Goal: Find specific page/section: Find specific page/section

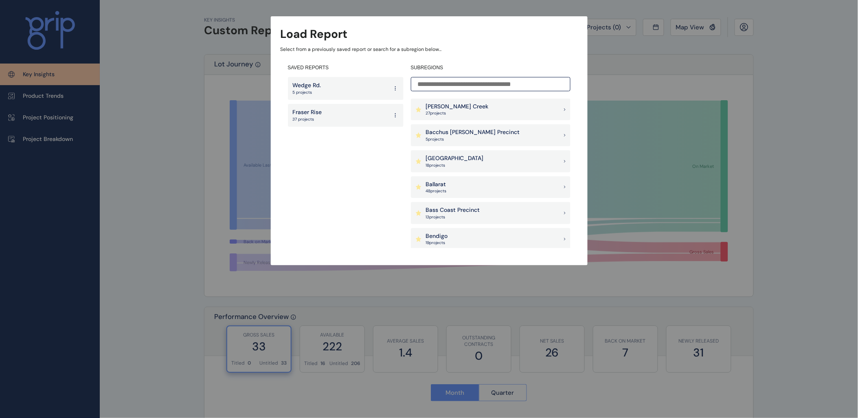
click at [444, 83] on input at bounding box center [491, 84] width 160 height 14
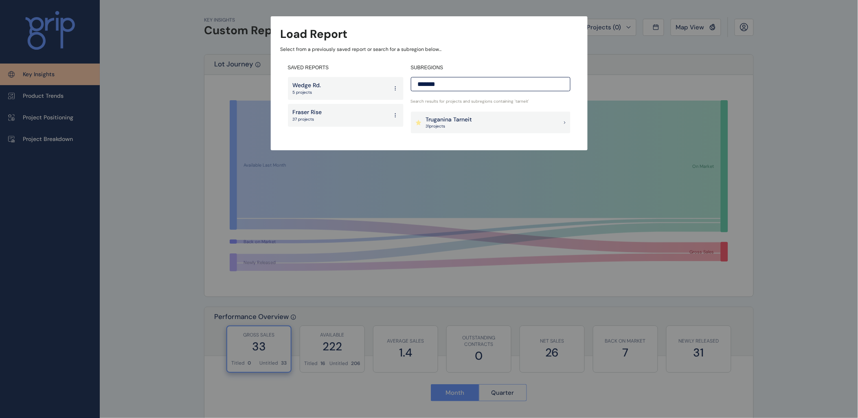
type input "*******"
click at [466, 127] on p "31 project s" at bounding box center [449, 126] width 46 height 6
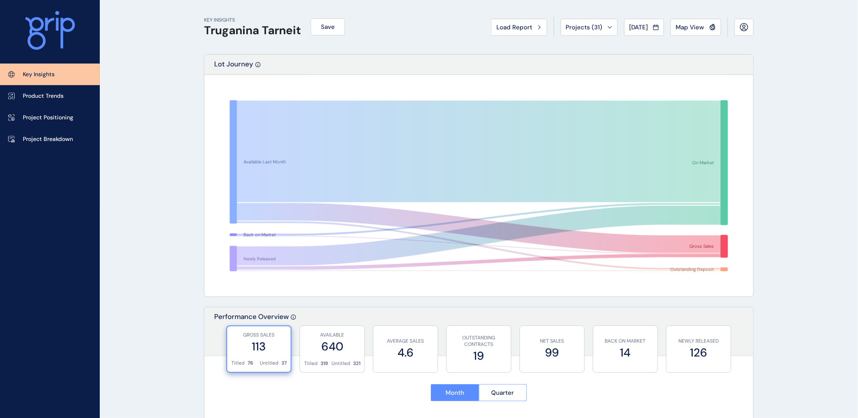
scroll to position [271, 0]
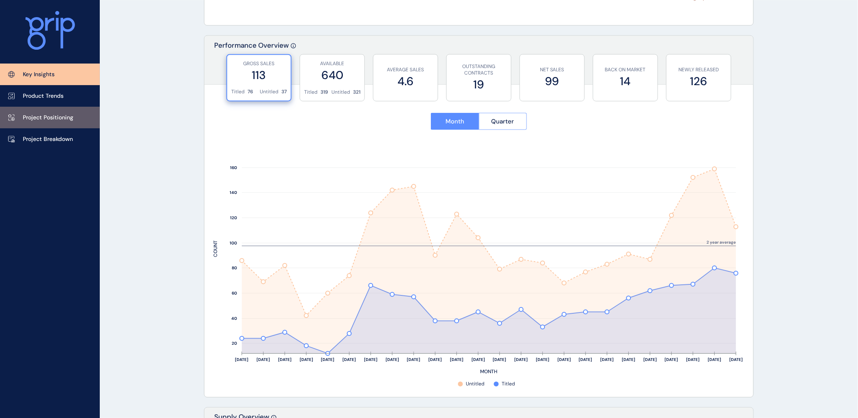
click at [59, 123] on link "Project Positioning" at bounding box center [50, 118] width 100 height 22
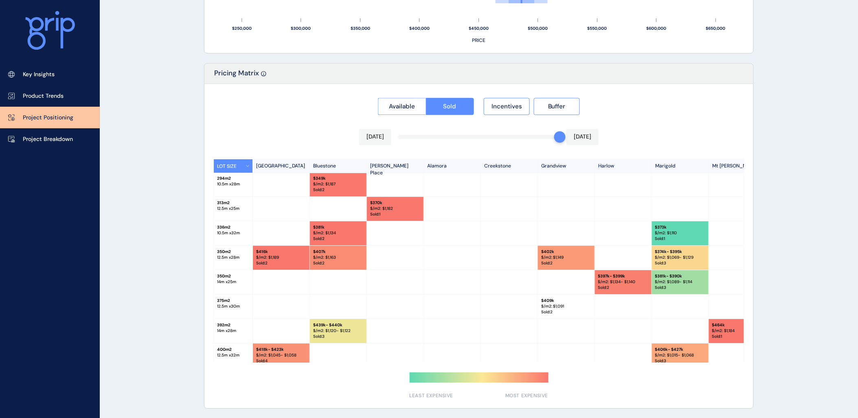
scroll to position [129, 0]
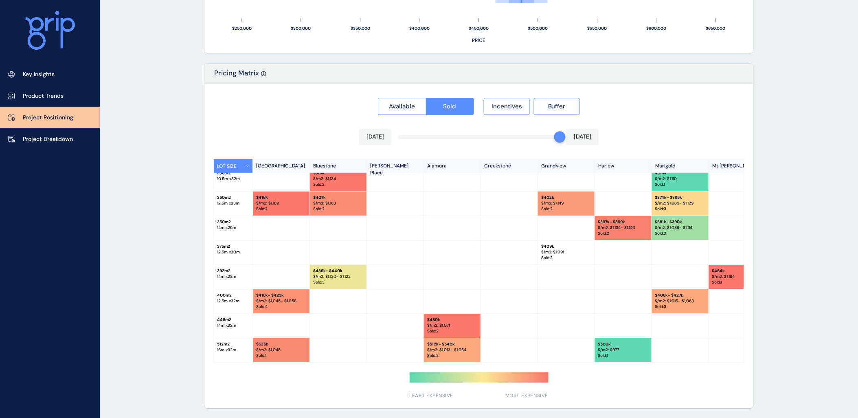
click at [531, 134] on div "[DATE] [DATE]" at bounding box center [478, 137] width 239 height 16
click at [528, 136] on div "Available Sold Incentives Buffer [DATE] [DATE] LOT SIZE Newhaven Bluestone [PER…" at bounding box center [478, 246] width 549 height 324
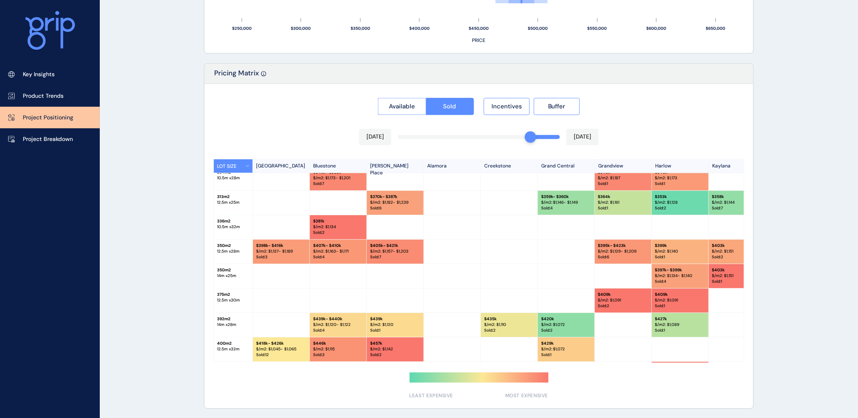
scroll to position [178, 0]
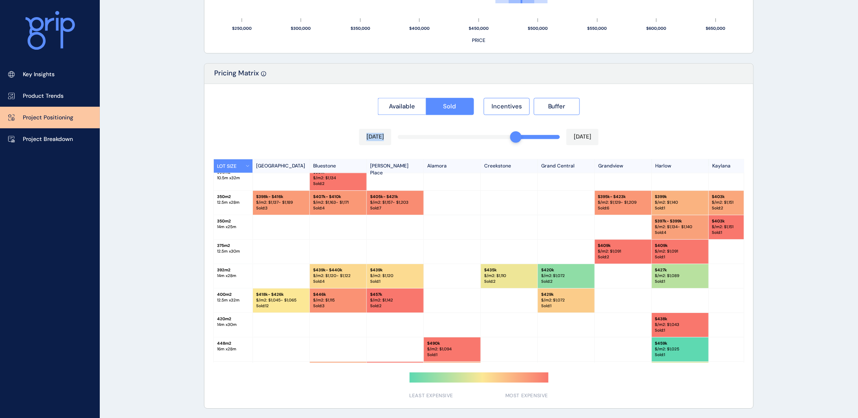
drag, startPoint x: 527, startPoint y: 137, endPoint x: 513, endPoint y: 140, distance: 14.1
click at [513, 140] on div "Available Sold Incentives Buffer [DATE] [DATE] LOT SIZE Newhaven Bluestone [PER…" at bounding box center [478, 246] width 549 height 324
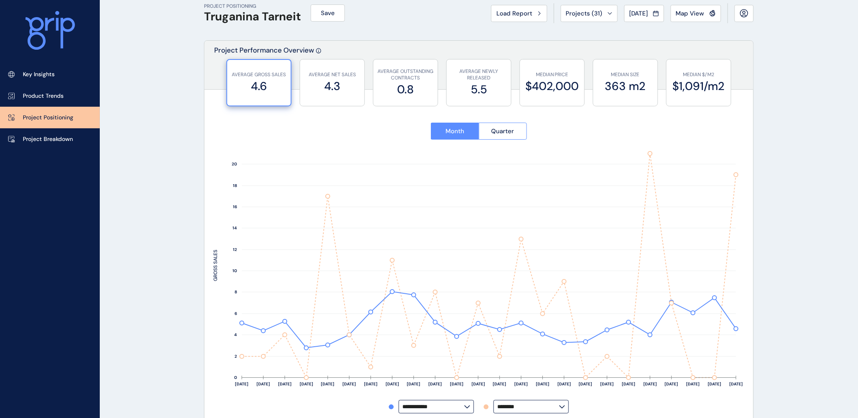
scroll to position [0, 0]
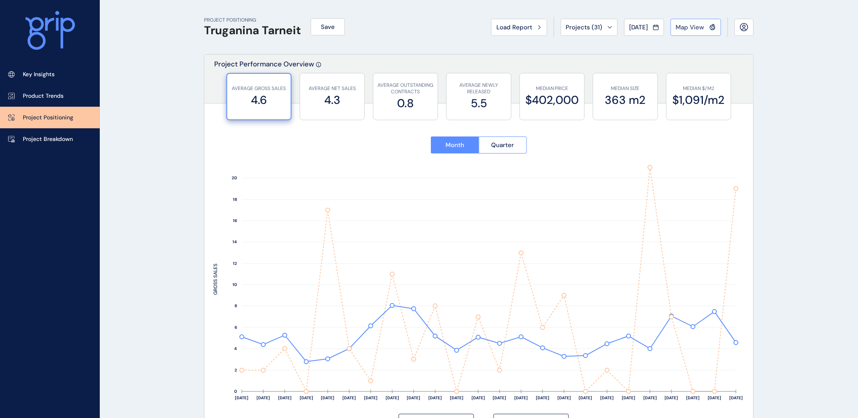
click at [706, 28] on div "Map View" at bounding box center [696, 27] width 40 height 8
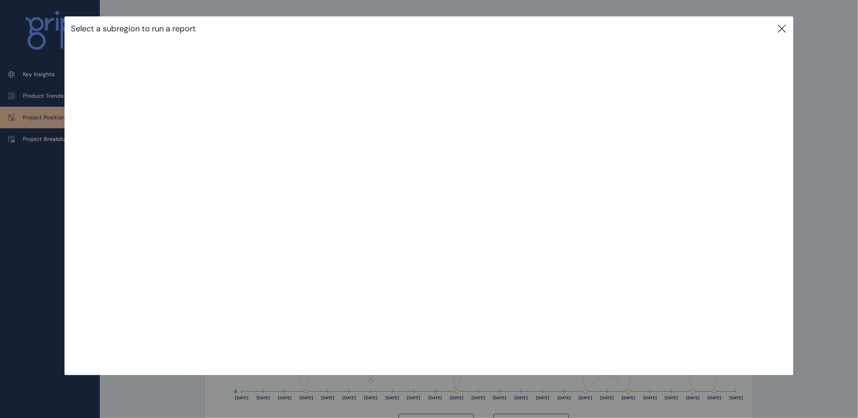
click at [784, 31] on icon at bounding box center [782, 29] width 10 height 10
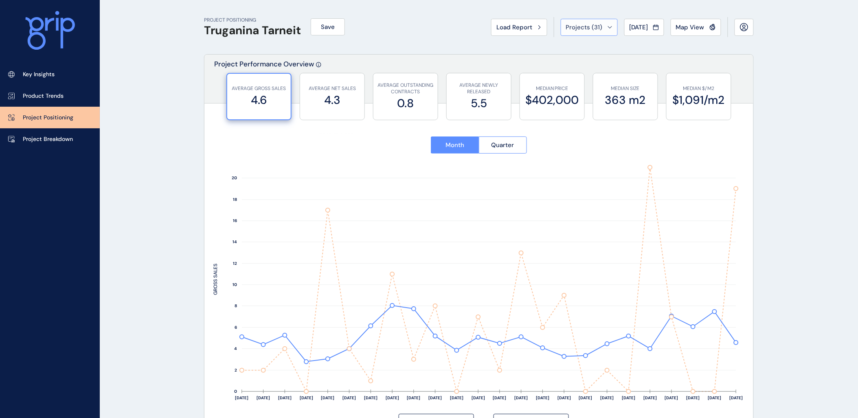
click at [586, 28] on span "Projects ( 31 )" at bounding box center [584, 27] width 37 height 8
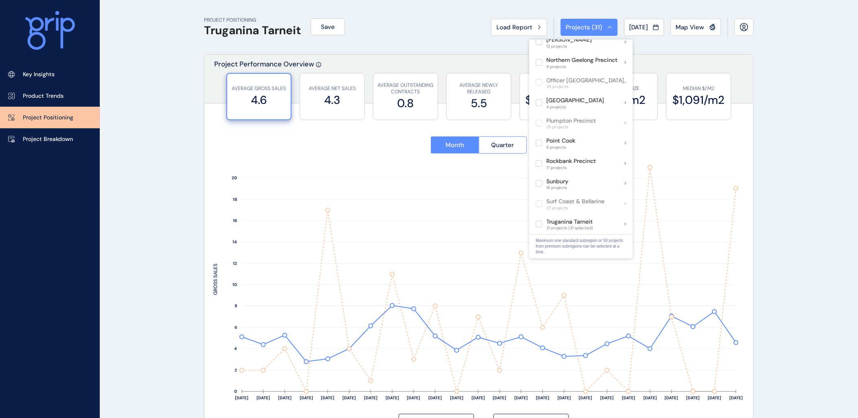
scroll to position [452, 0]
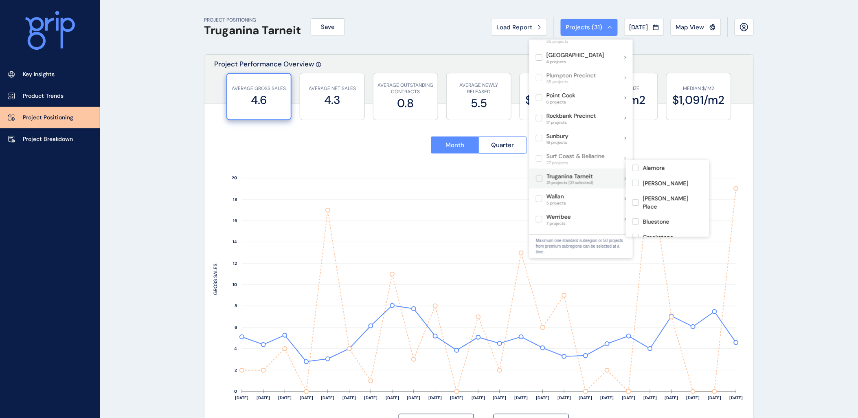
click at [539, 175] on label at bounding box center [539, 178] width 7 height 7
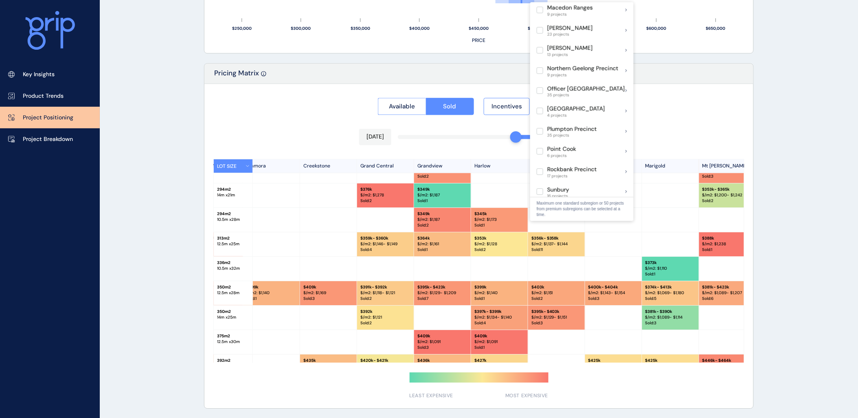
scroll to position [407, 0]
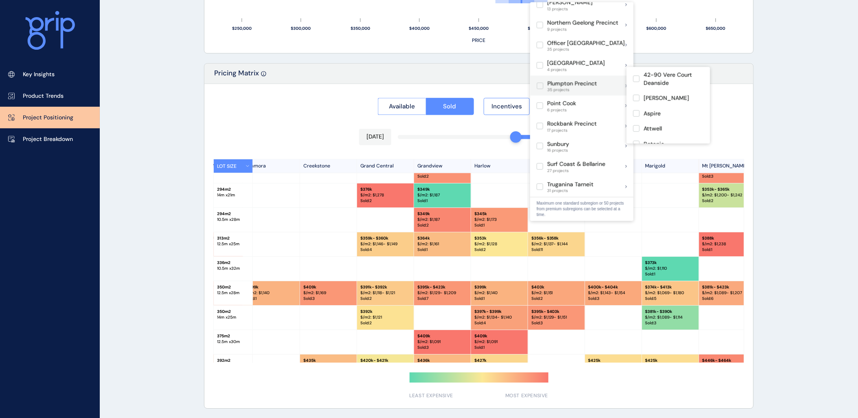
click at [566, 79] on p "Plumpton Precinct" at bounding box center [572, 83] width 50 height 8
type input "********"
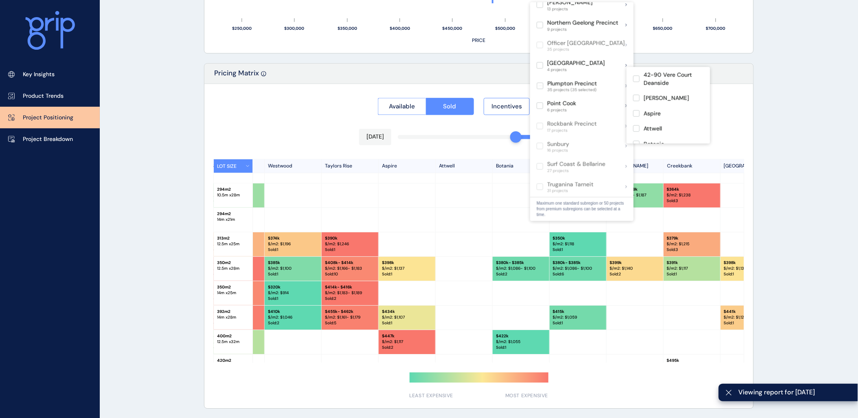
scroll to position [112, 0]
